Goal: Information Seeking & Learning: Learn about a topic

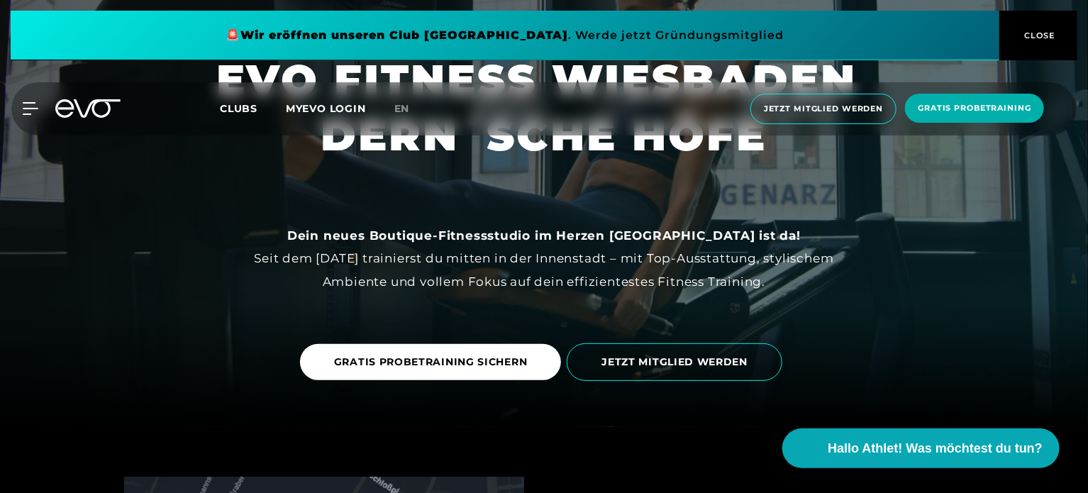
scroll to position [142, 0]
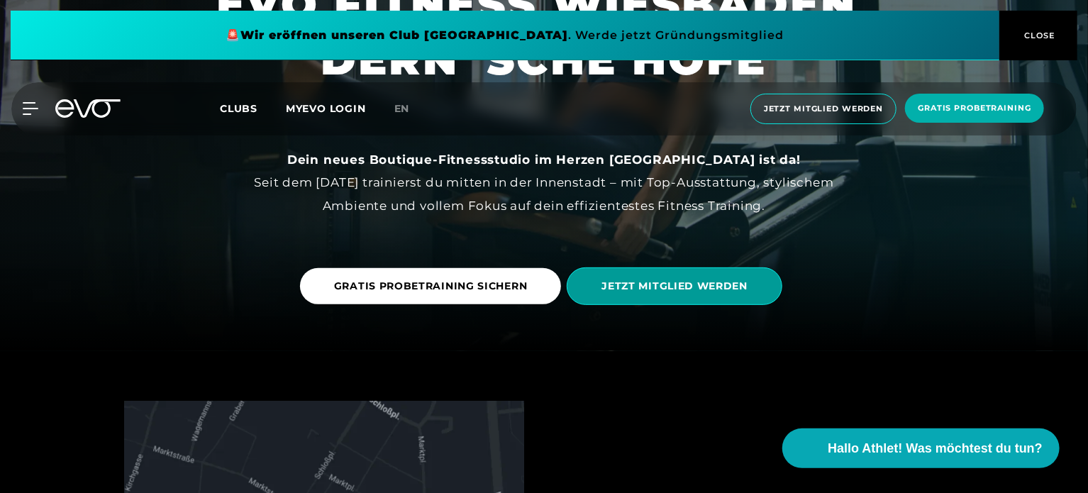
click at [655, 281] on span "JETZT MITGLIED WERDEN" at bounding box center [674, 286] width 146 height 15
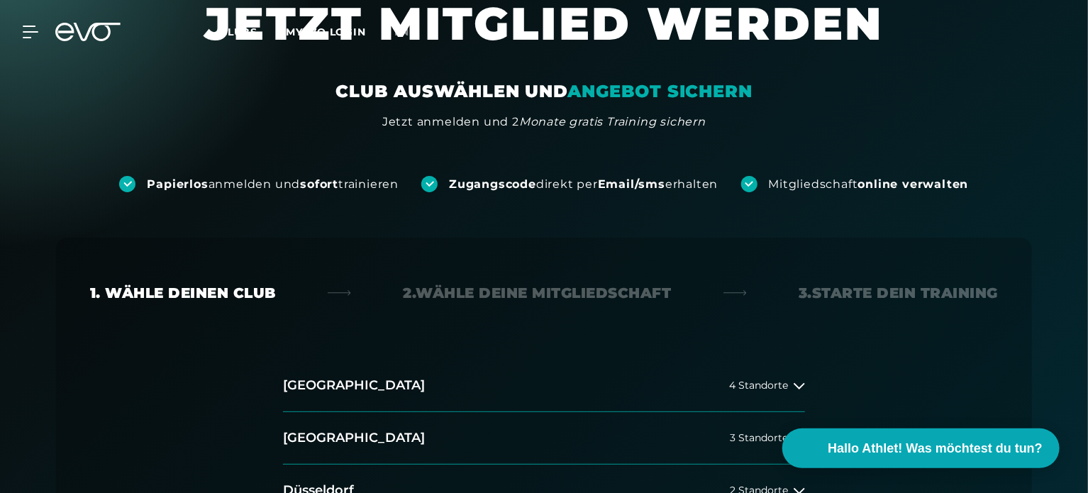
scroll to position [425, 0]
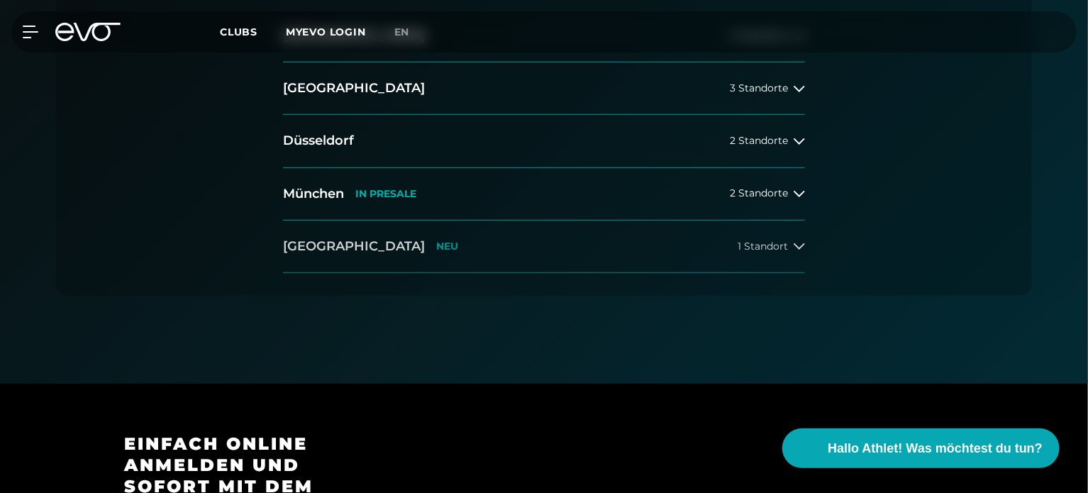
click at [342, 246] on h2 "[GEOGRAPHIC_DATA]" at bounding box center [354, 247] width 142 height 18
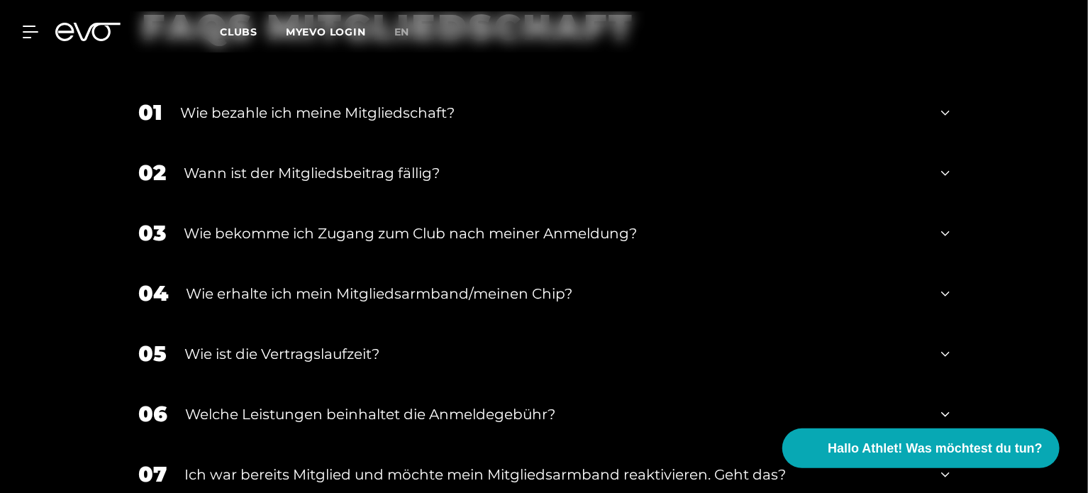
scroll to position [1914, 0]
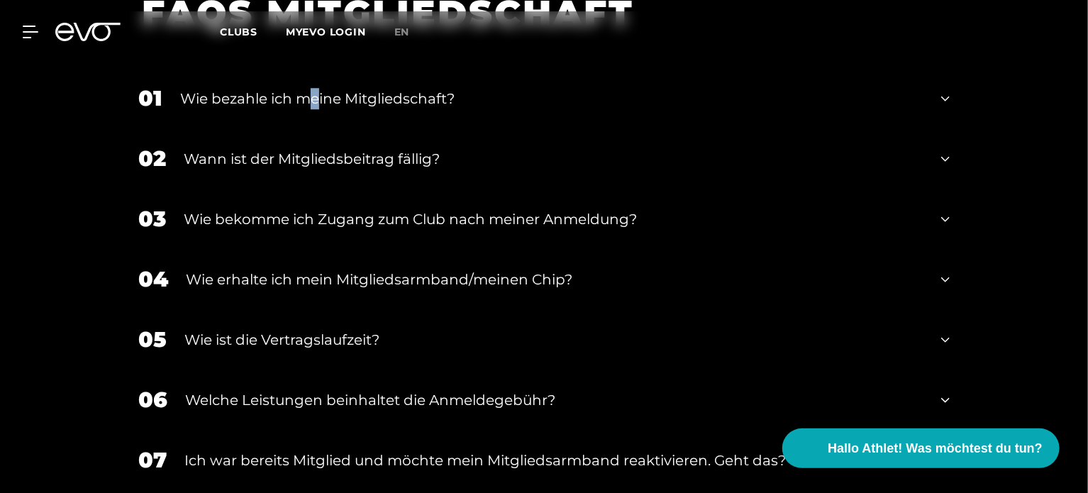
click at [316, 93] on div "Wie bezahle ich meine Mitgliedschaft?" at bounding box center [551, 98] width 743 height 21
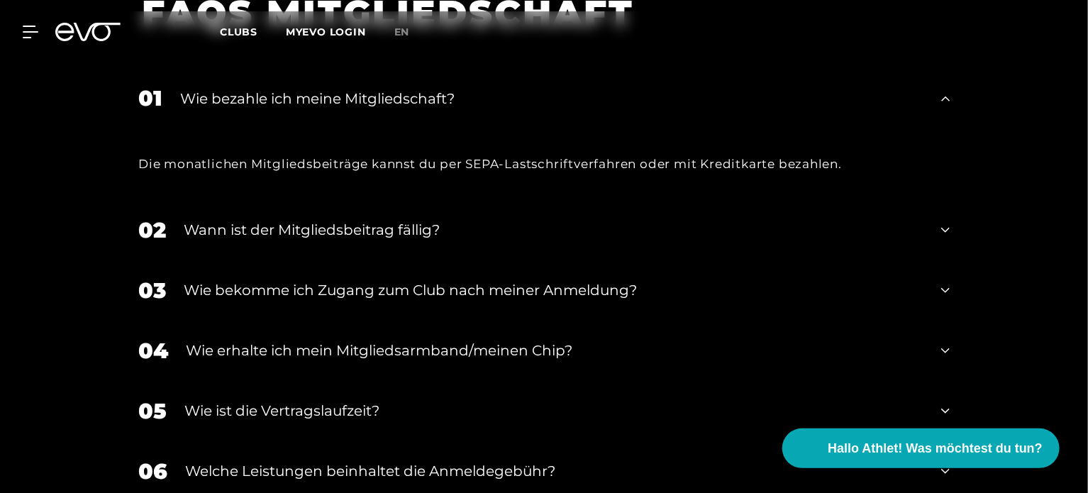
click at [323, 237] on div "Wann ist der Mitgliedsbeitrag fällig?" at bounding box center [554, 229] width 740 height 21
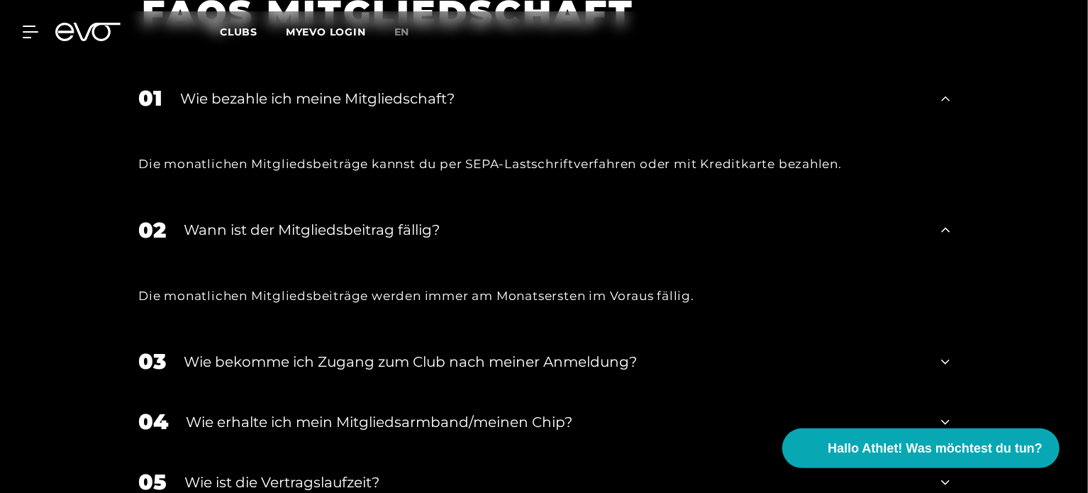
click at [319, 357] on div "Wie bekomme ich Zugang zum Club nach meiner Anmeldung?" at bounding box center [554, 361] width 740 height 21
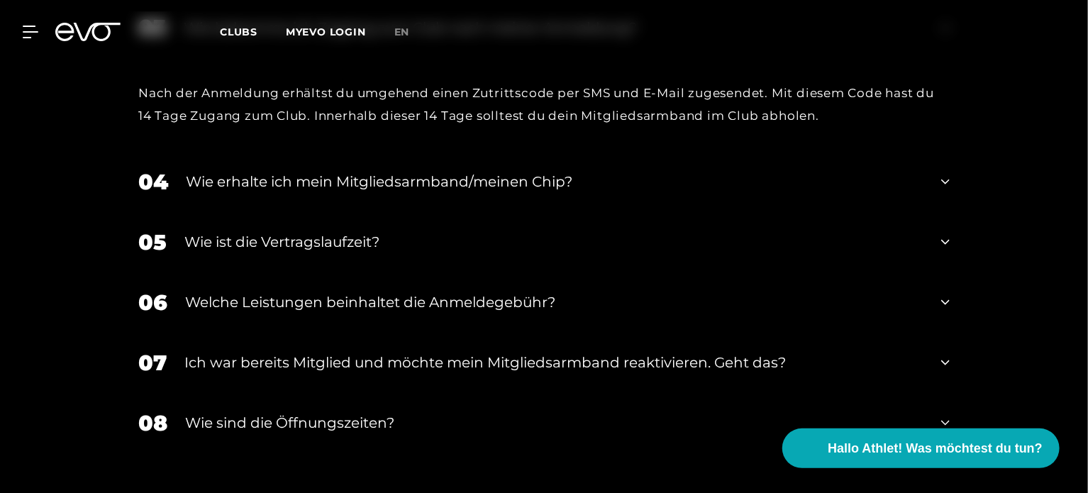
scroll to position [2269, 0]
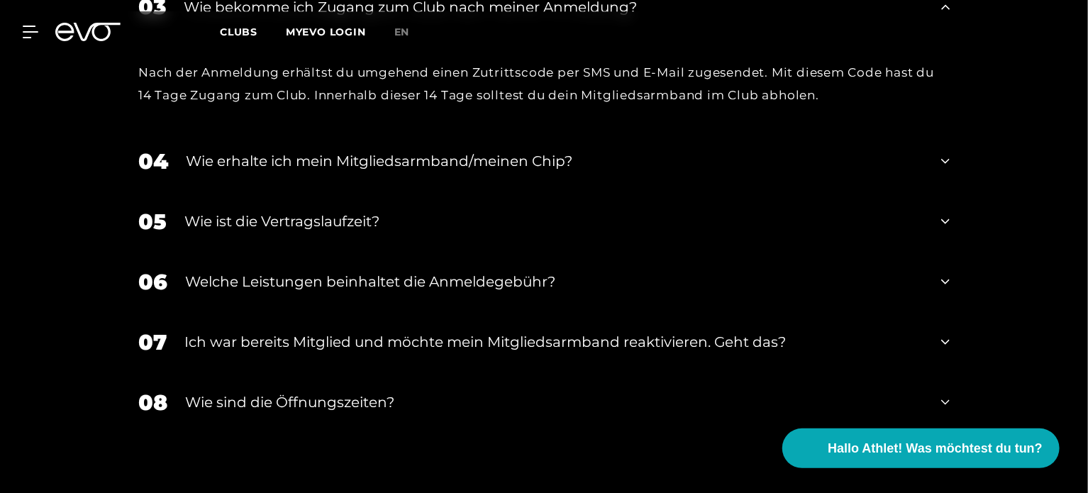
click at [347, 155] on div "Wie erhalte ich mein Mitgliedsarmband/meinen Chip?" at bounding box center [554, 160] width 737 height 21
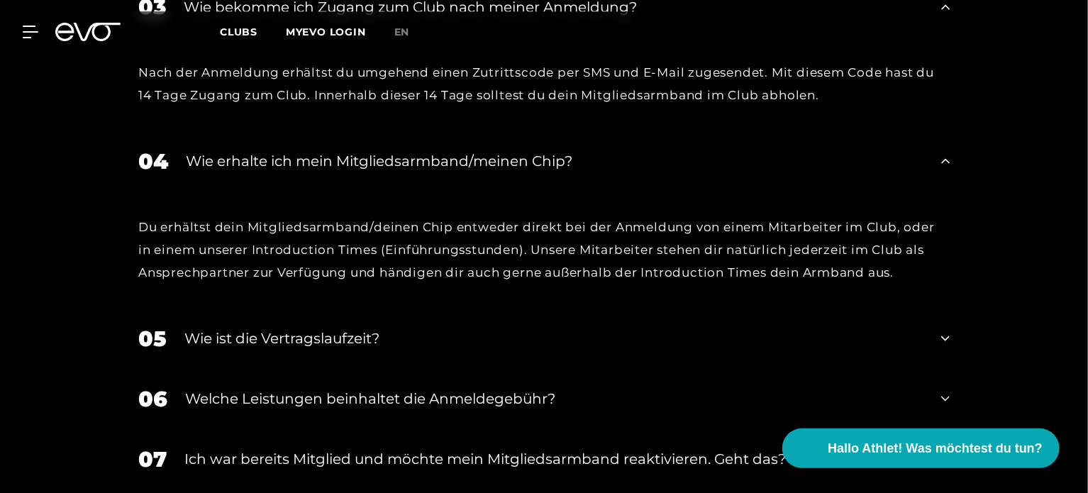
click at [299, 323] on div "05 Wie ist die Vertragslaufzeit?" at bounding box center [544, 338] width 840 height 60
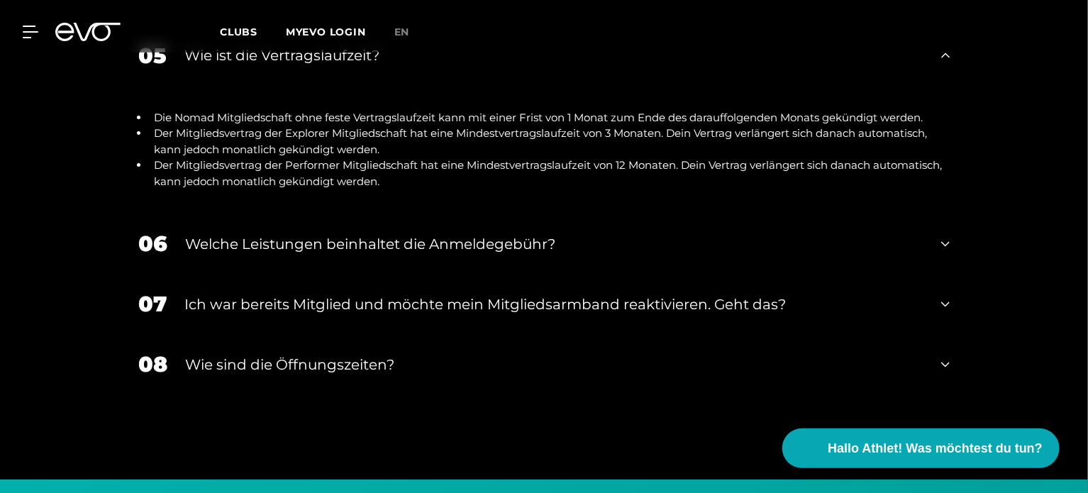
scroll to position [2553, 0]
click at [306, 235] on div "Welche Leistungen beinhaltet die Anmeldegebühr?" at bounding box center [554, 243] width 738 height 21
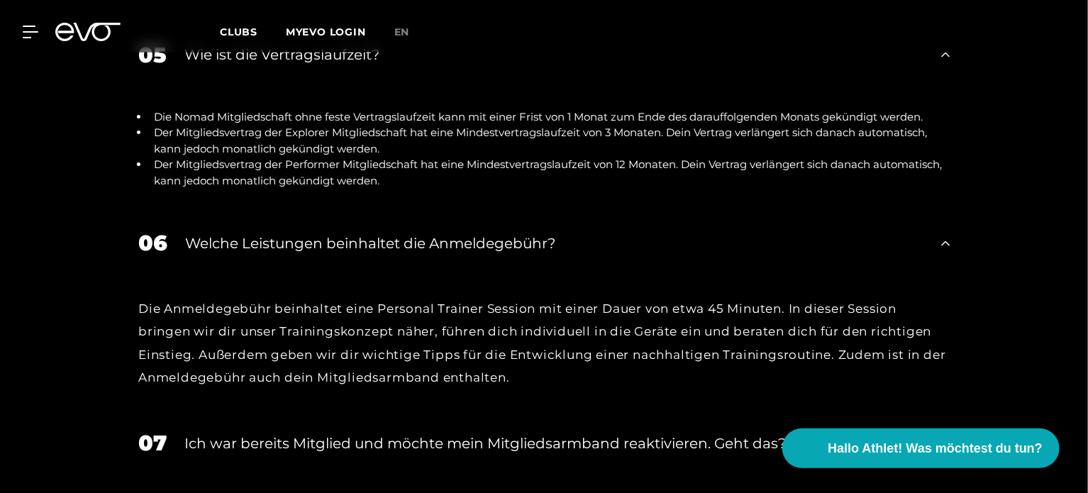
click at [367, 439] on div "Ich war bereits Mitglied und möchte mein Mitgliedsarmband reaktivieren. Geht da…" at bounding box center [553, 443] width 739 height 21
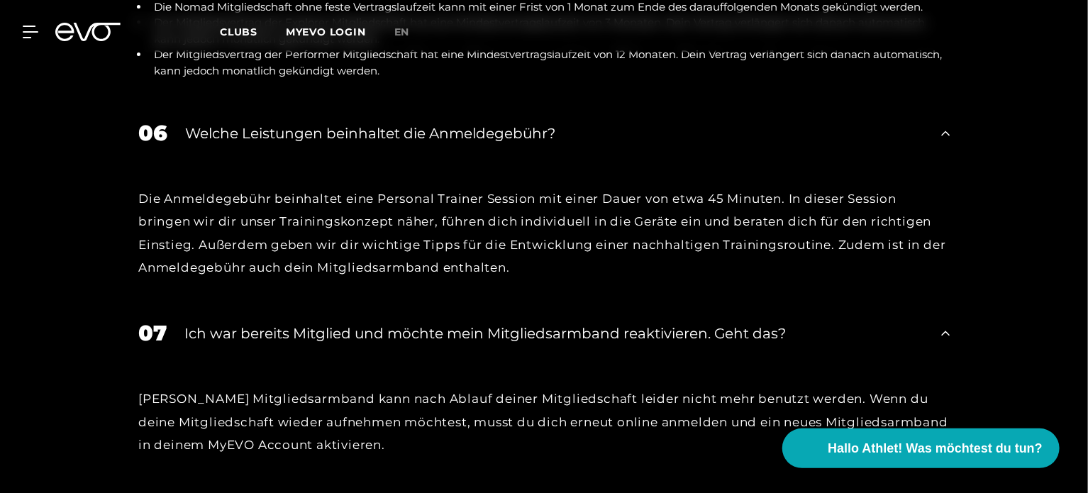
scroll to position [2836, 0]
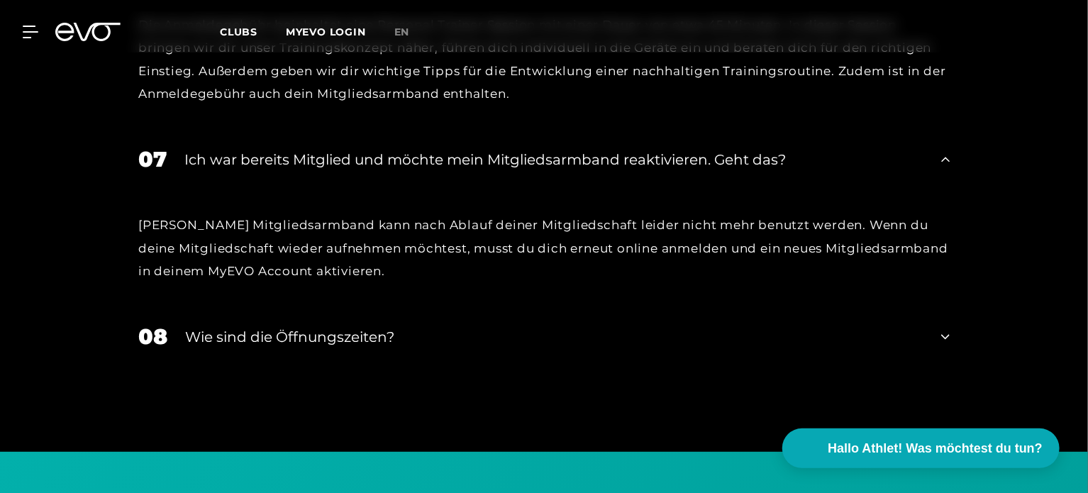
click at [292, 332] on div "Wie sind die Öffnungszeiten?" at bounding box center [554, 336] width 738 height 21
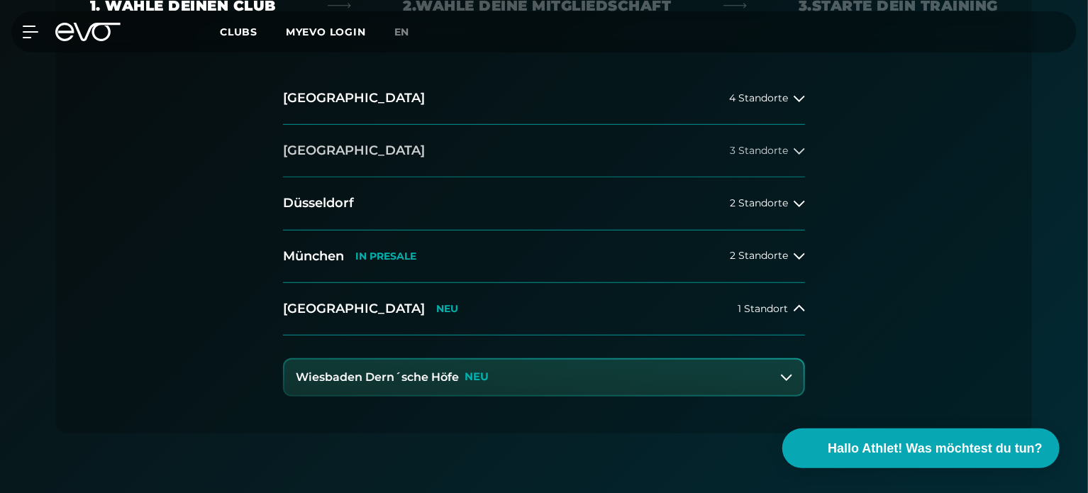
scroll to position [425, 0]
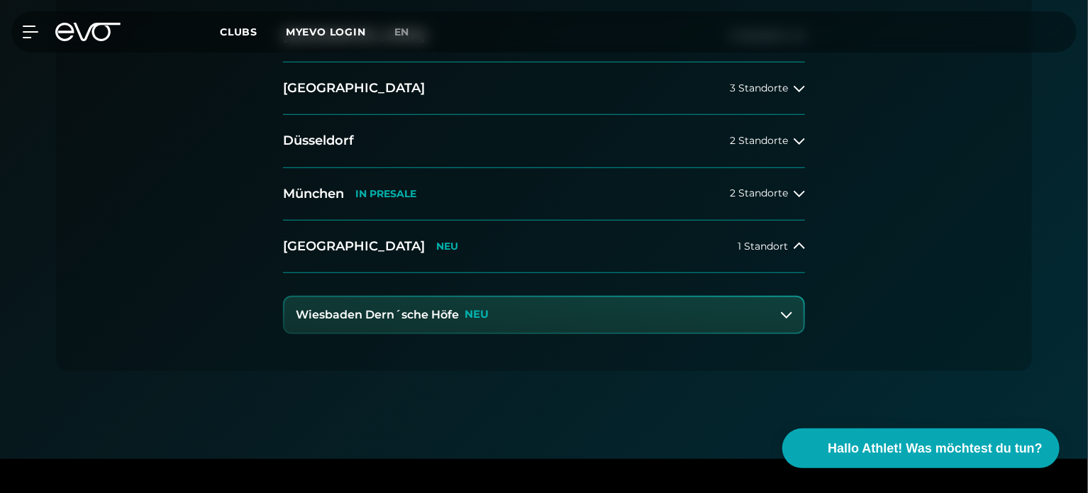
click at [434, 308] on h3 "Wiesbaden Dern´sche Höfe" at bounding box center [377, 314] width 163 height 13
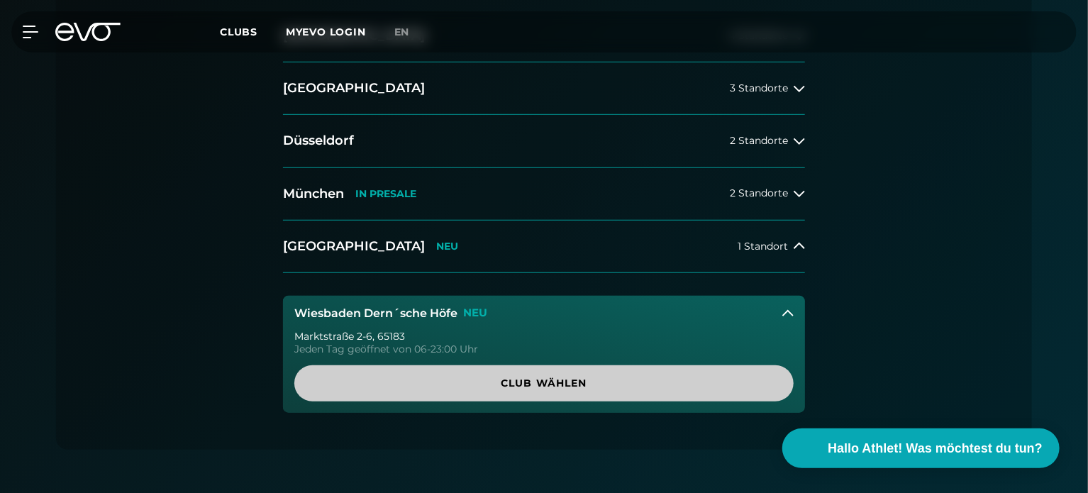
click at [442, 391] on span "Club wählen" at bounding box center [543, 383] width 499 height 36
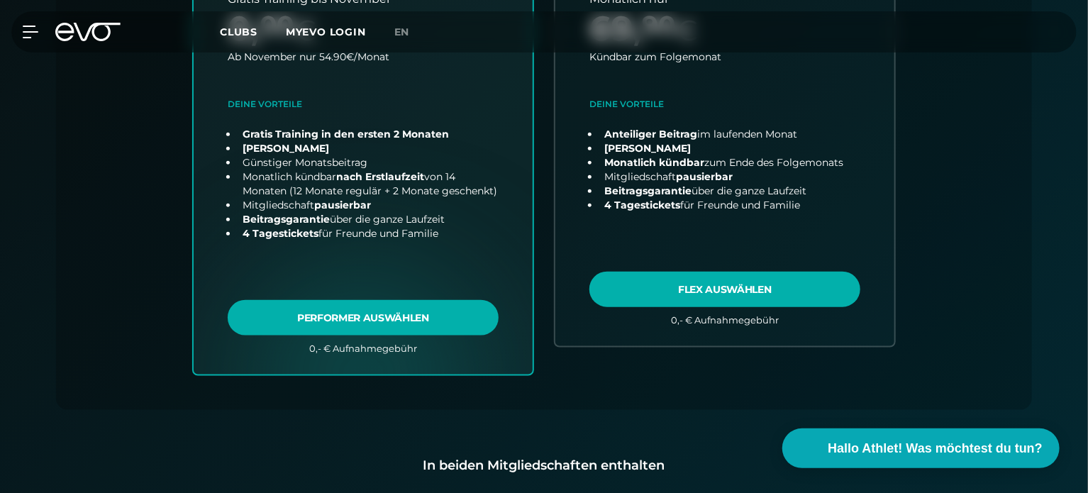
scroll to position [739, 0]
